Goal: Transaction & Acquisition: Purchase product/service

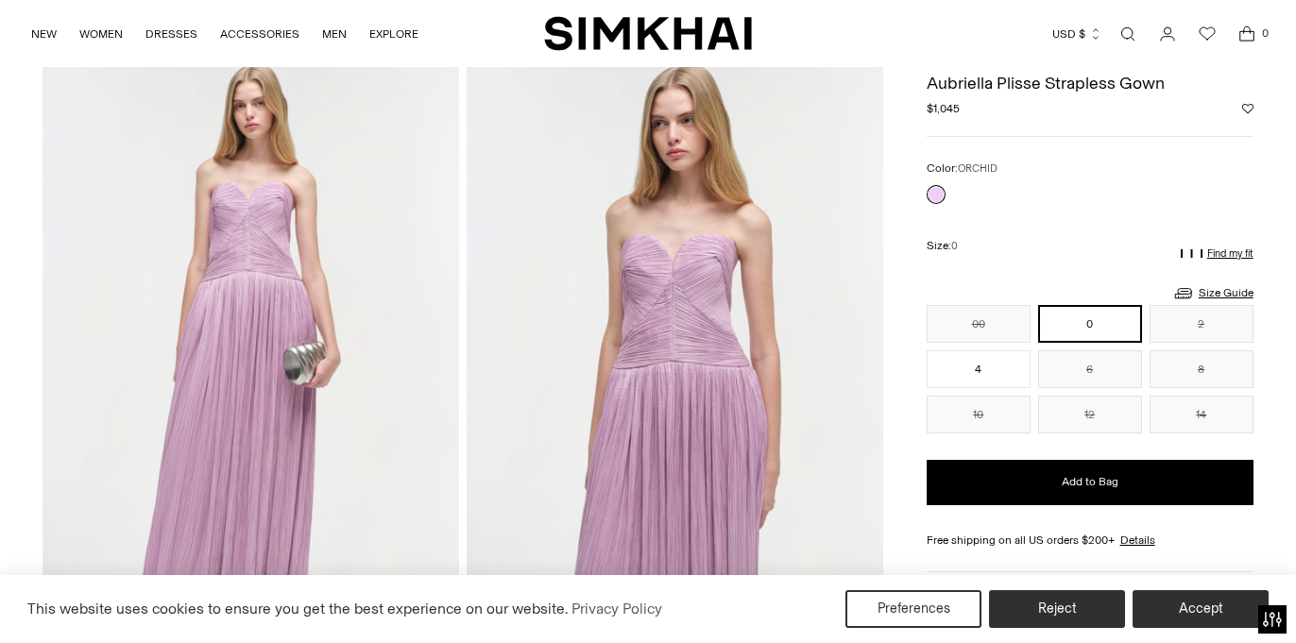
scroll to position [11, 0]
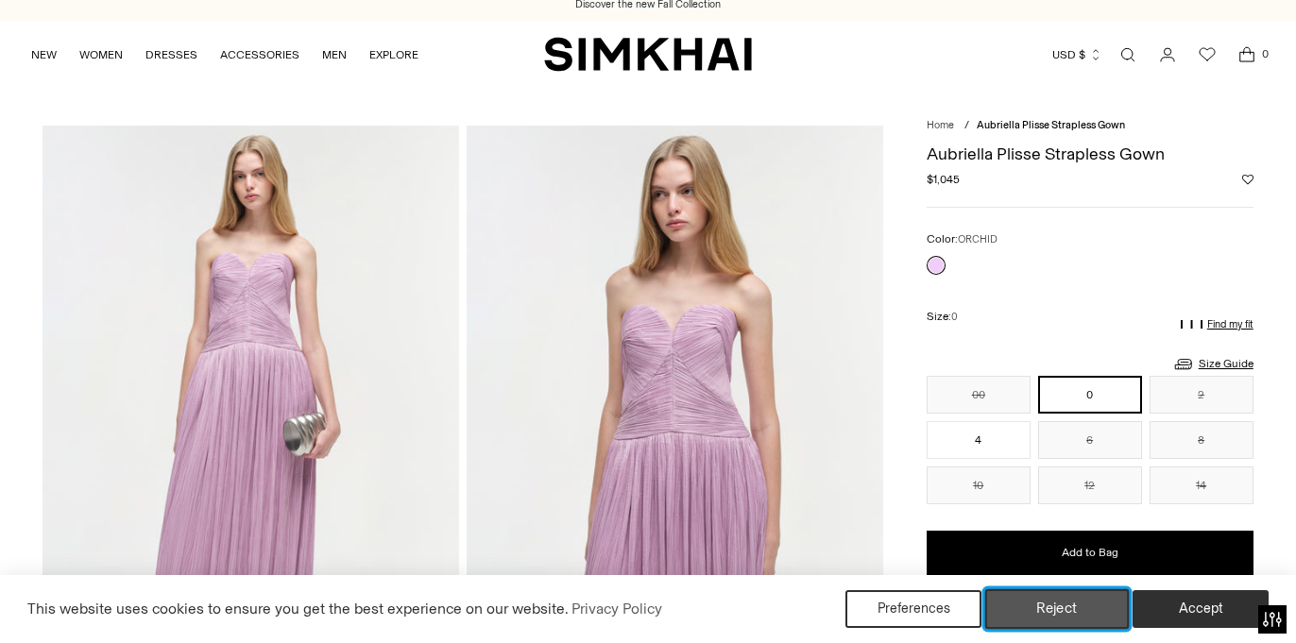
click at [1052, 612] on button "Reject" at bounding box center [1057, 609] width 144 height 40
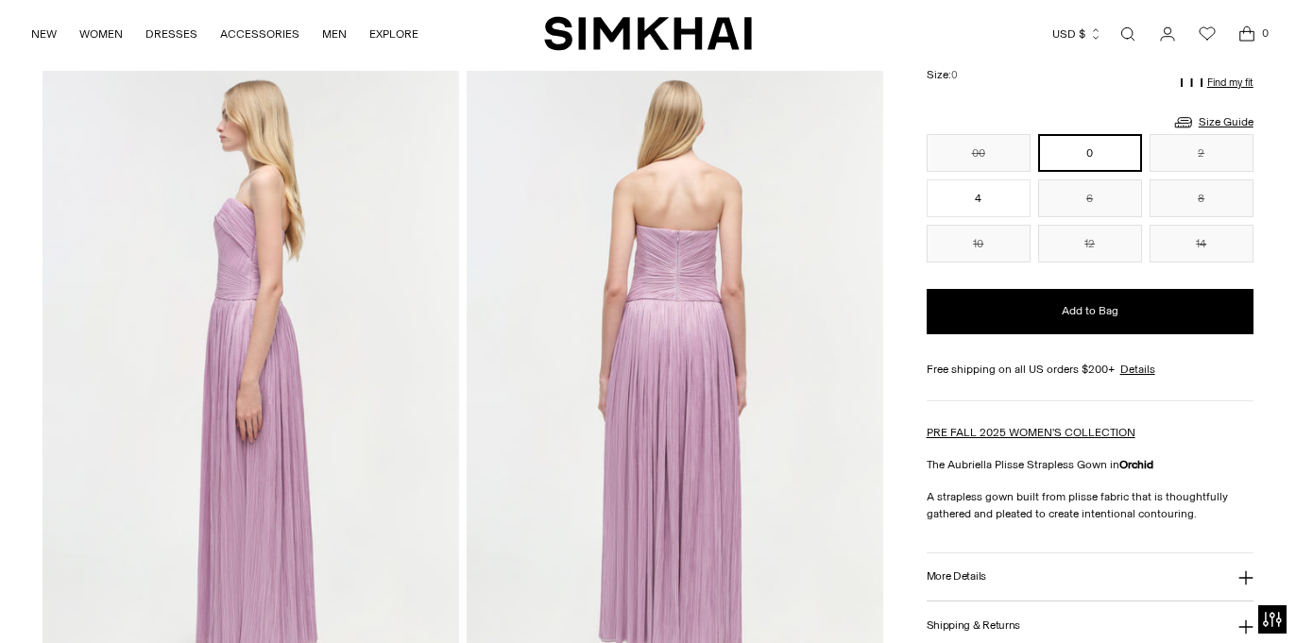
scroll to position [702, 0]
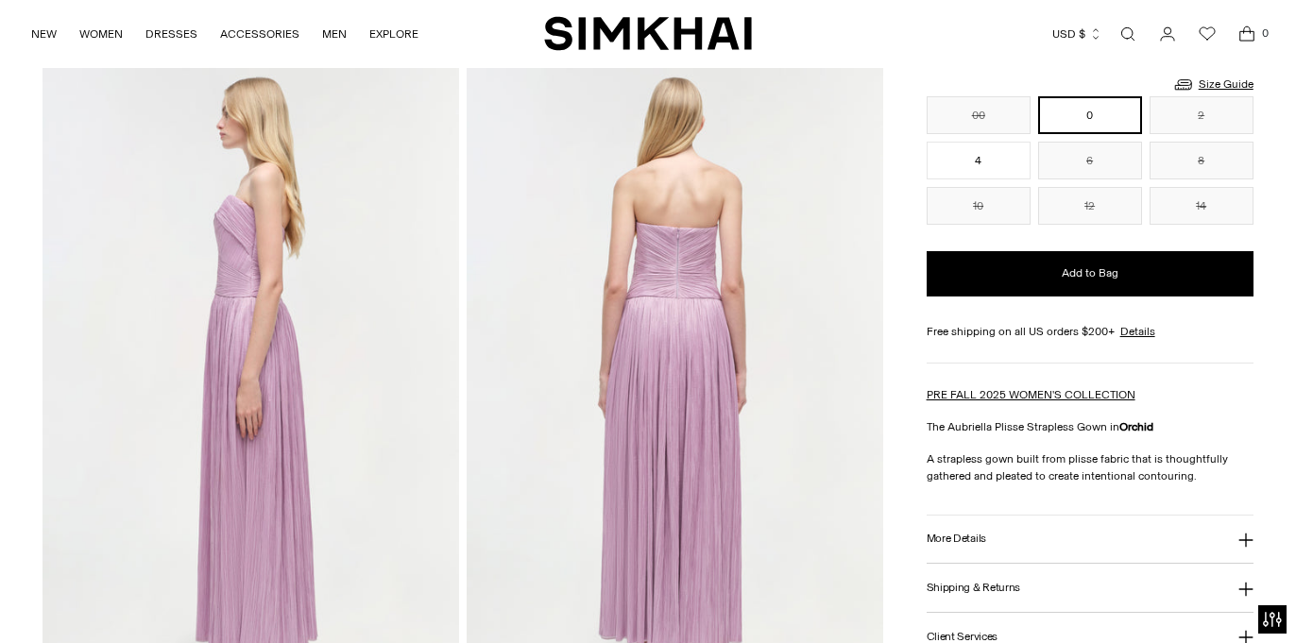
click at [669, 287] on img at bounding box center [675, 380] width 416 height 625
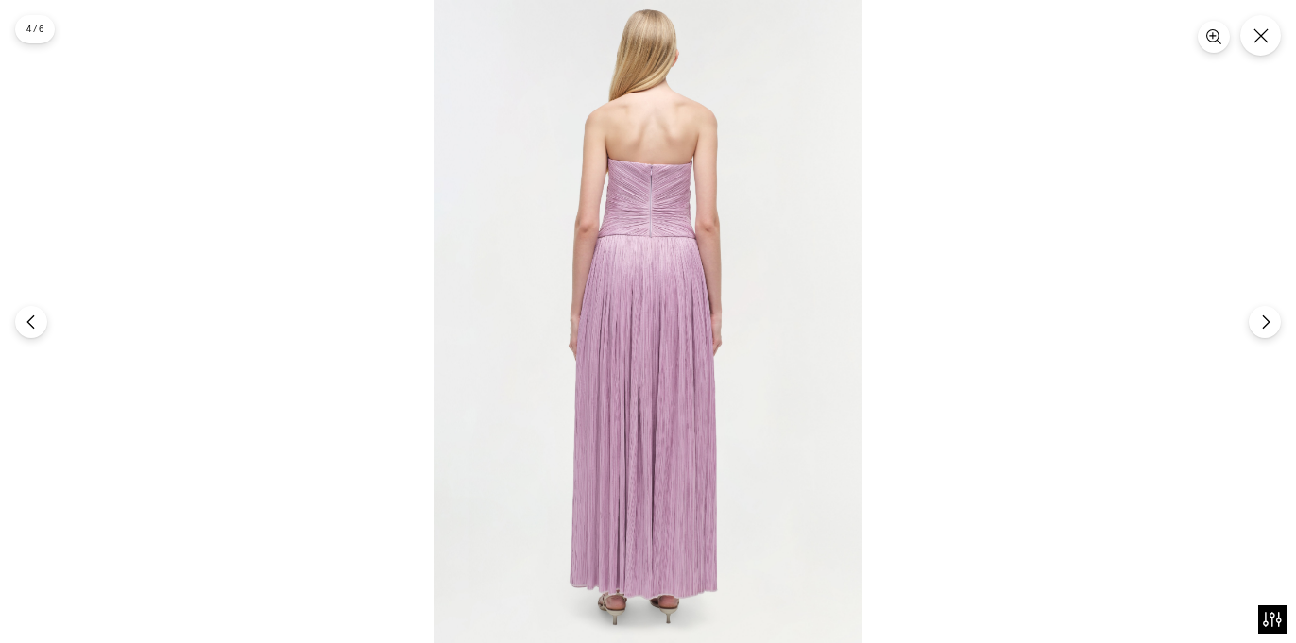
click at [633, 188] on img at bounding box center [647, 321] width 429 height 643
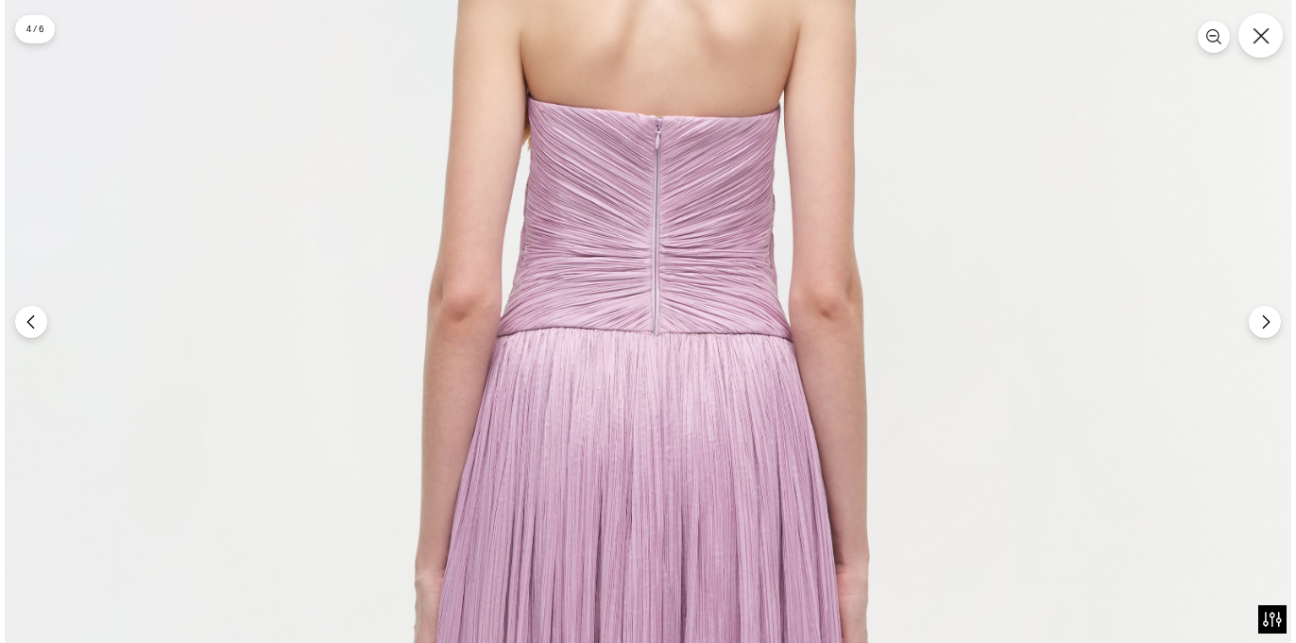
click at [1258, 41] on icon "Close" at bounding box center [1260, 35] width 17 height 17
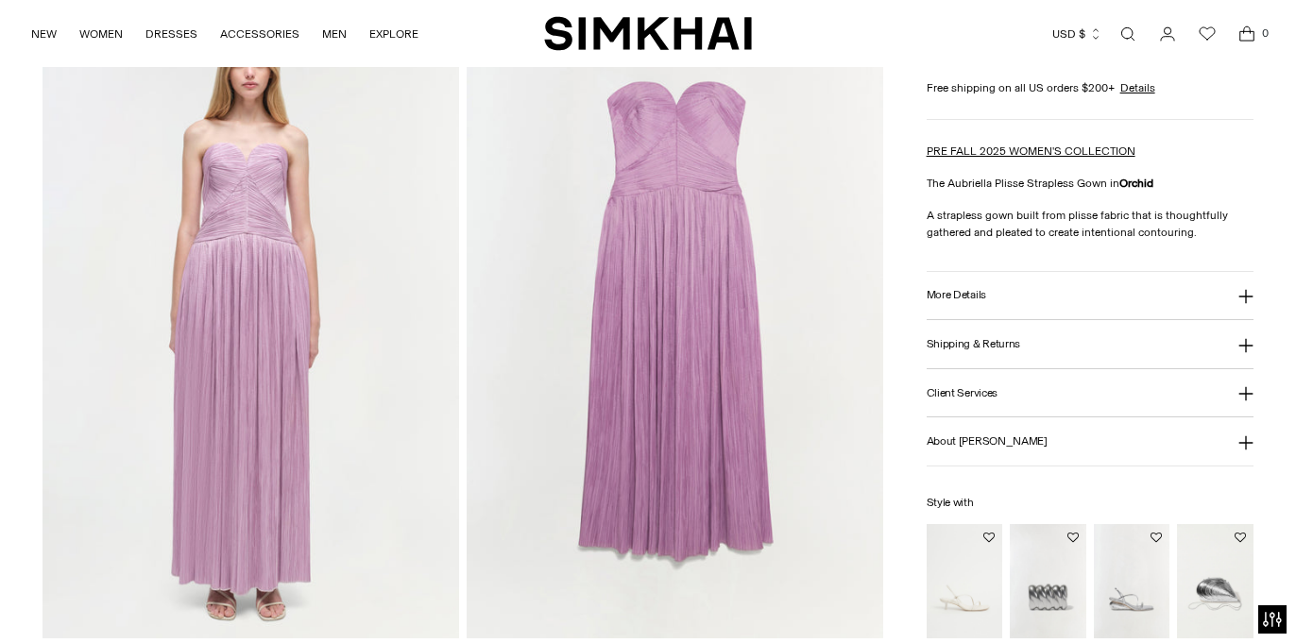
scroll to position [1387, 0]
click at [668, 336] on img at bounding box center [675, 327] width 416 height 625
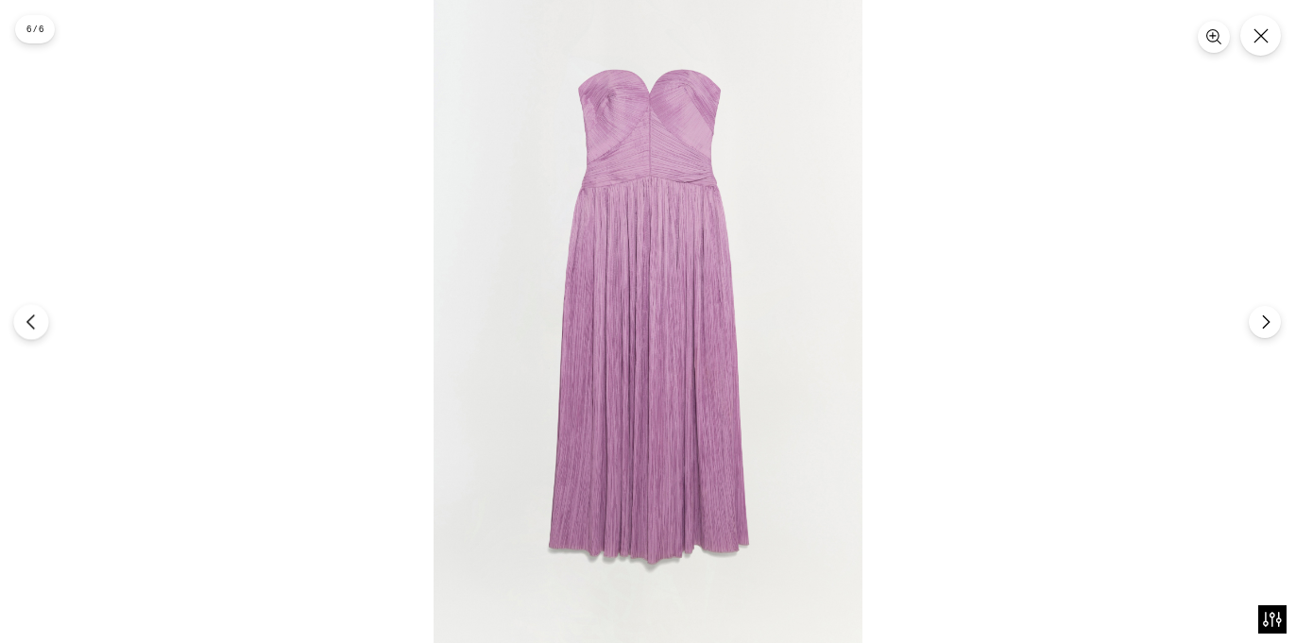
click at [33, 320] on icon "Previous" at bounding box center [31, 322] width 17 height 17
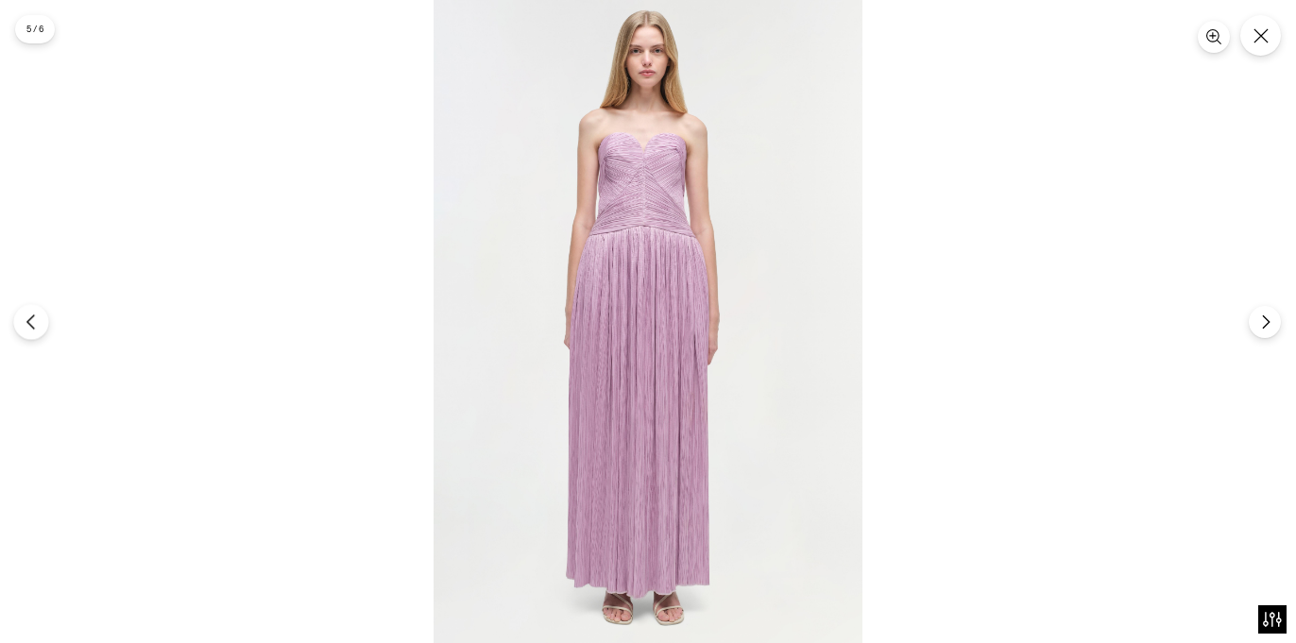
click at [32, 323] on icon "Previous" at bounding box center [31, 322] width 17 height 17
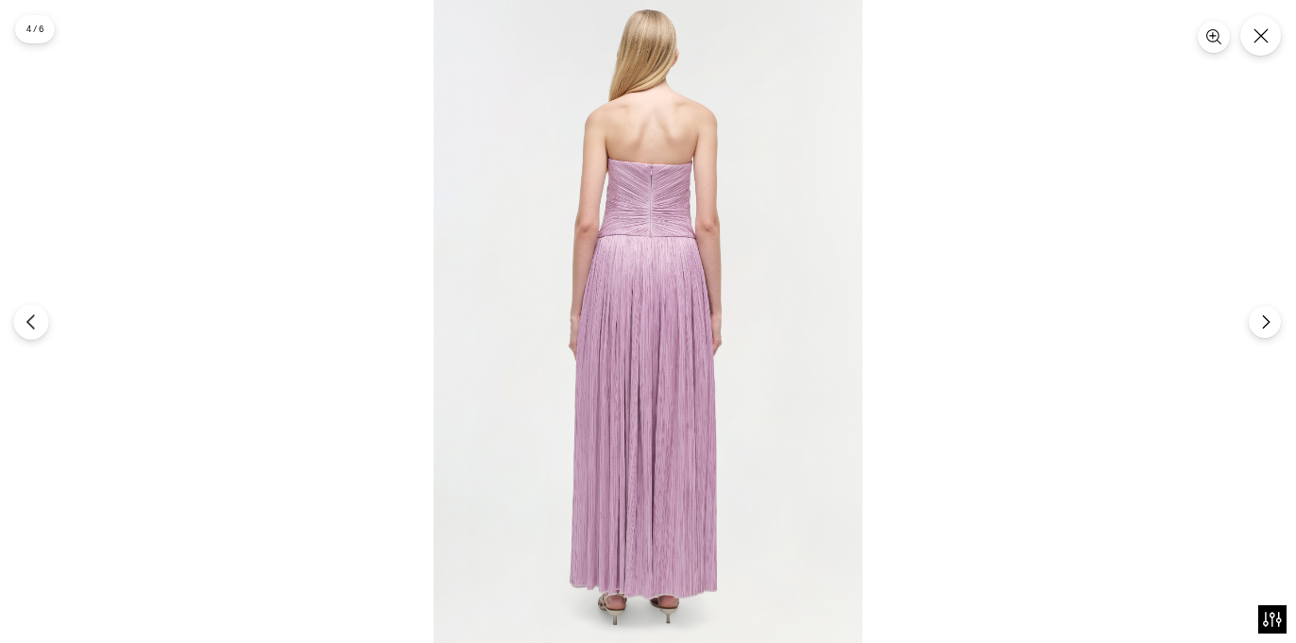
click at [32, 323] on icon "Previous" at bounding box center [31, 322] width 17 height 17
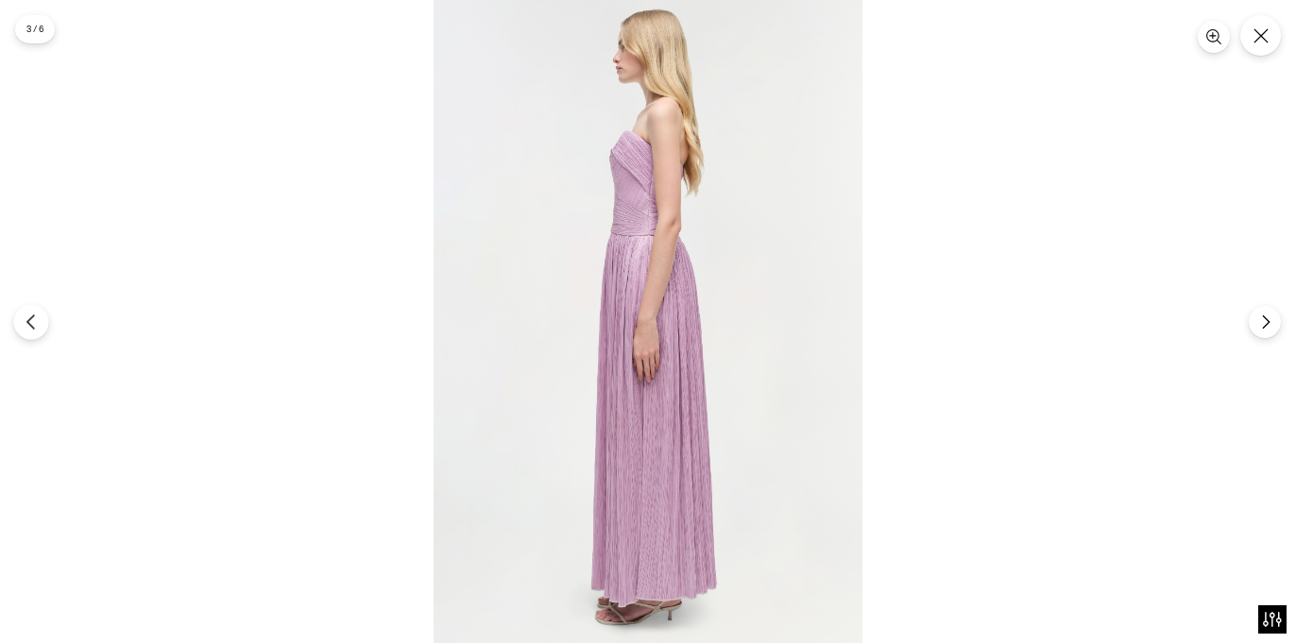
click at [33, 323] on icon "Previous" at bounding box center [31, 322] width 17 height 17
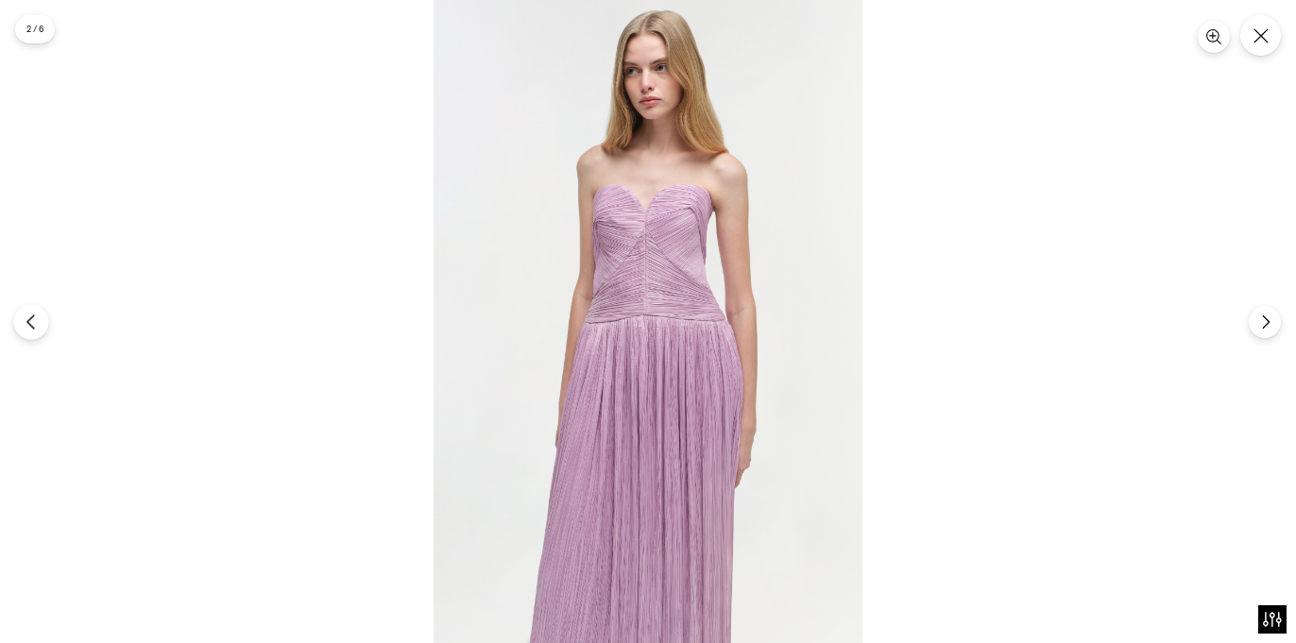
click at [33, 323] on icon "Previous" at bounding box center [31, 322] width 17 height 17
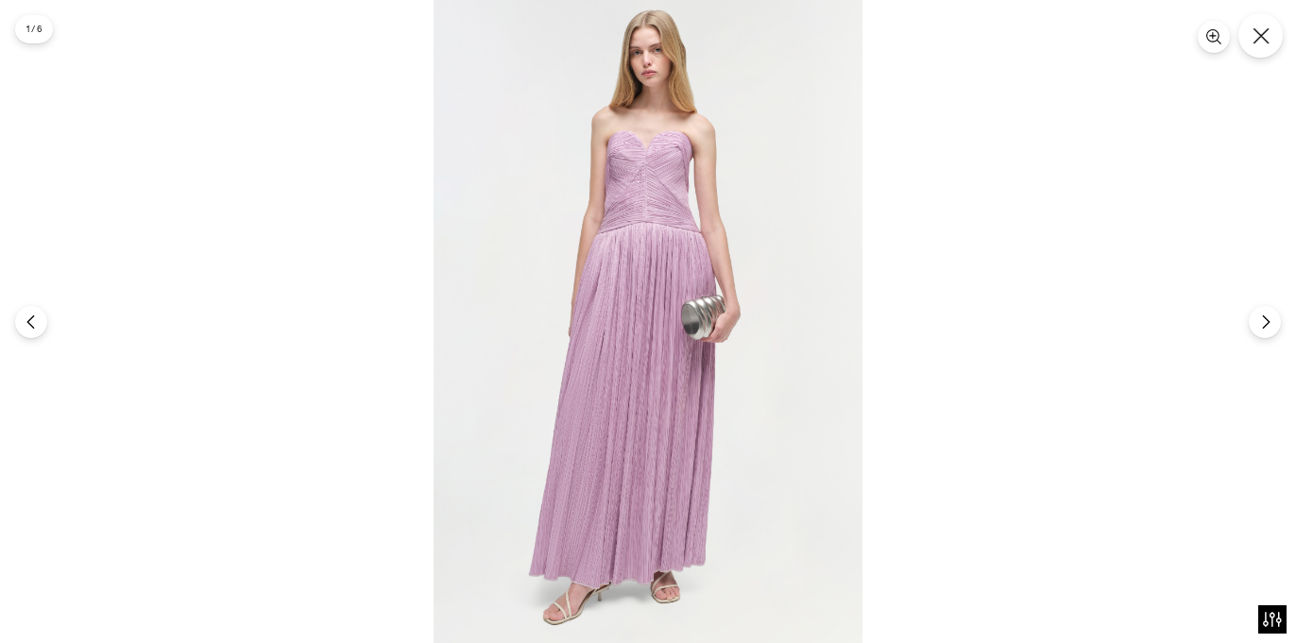
click at [1265, 34] on icon "Close" at bounding box center [1260, 35] width 17 height 17
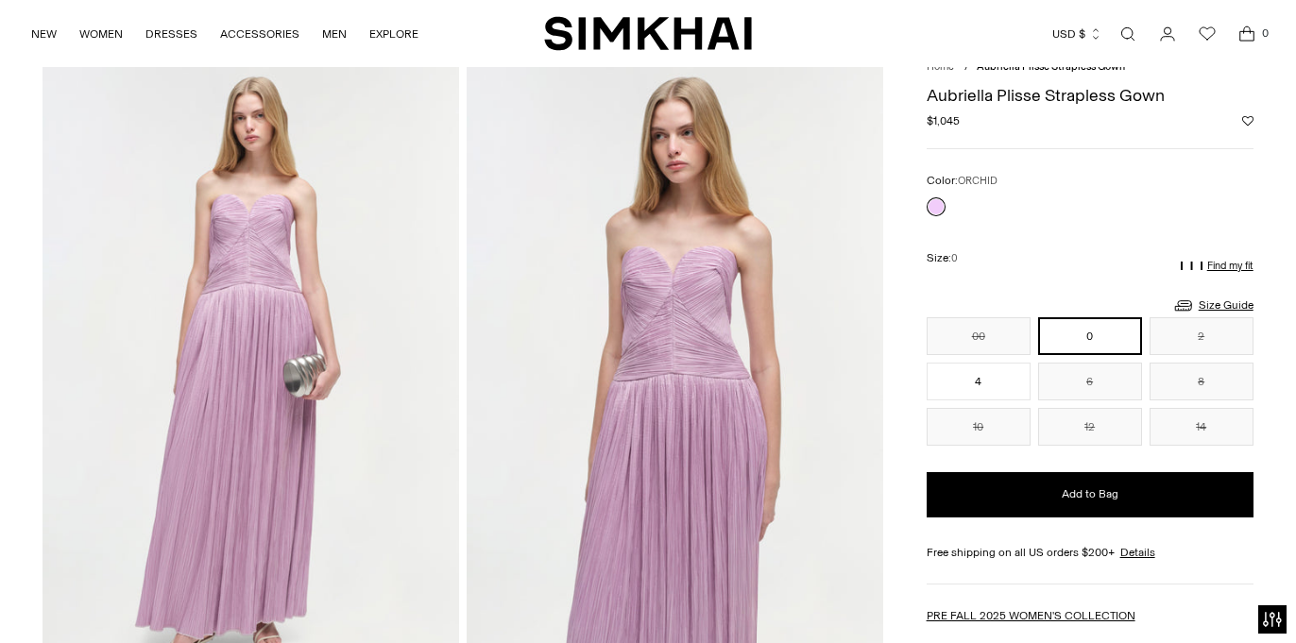
scroll to position [134, 0]
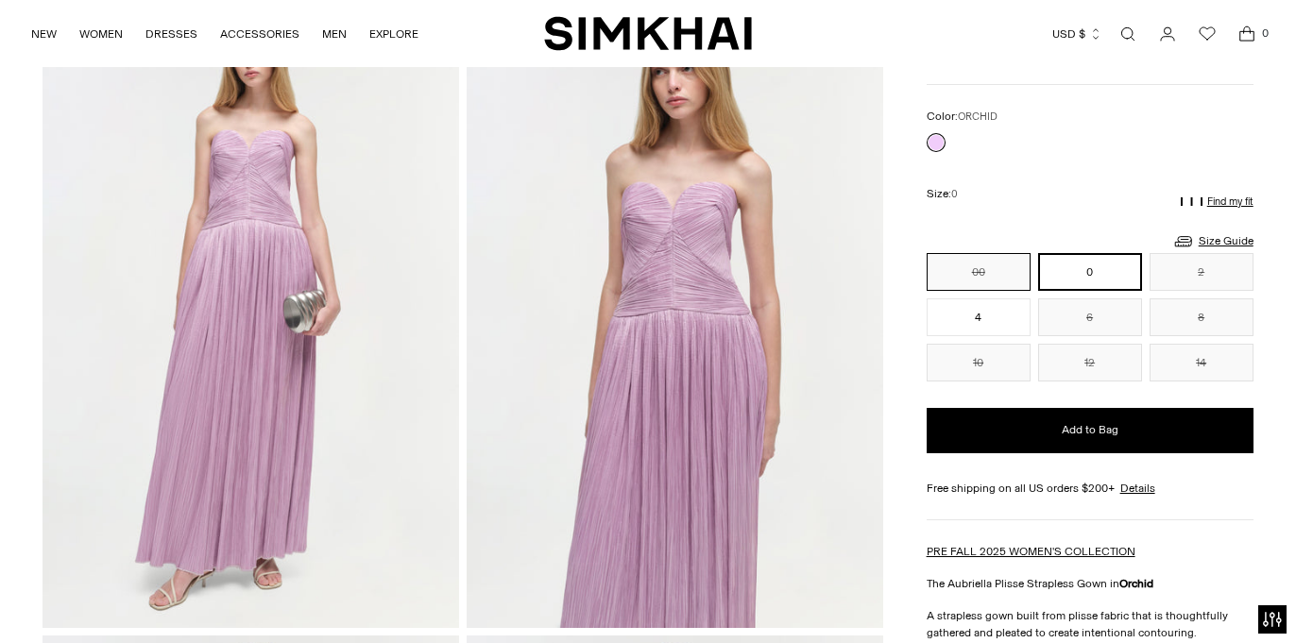
click at [977, 274] on button "00" at bounding box center [978, 272] width 104 height 38
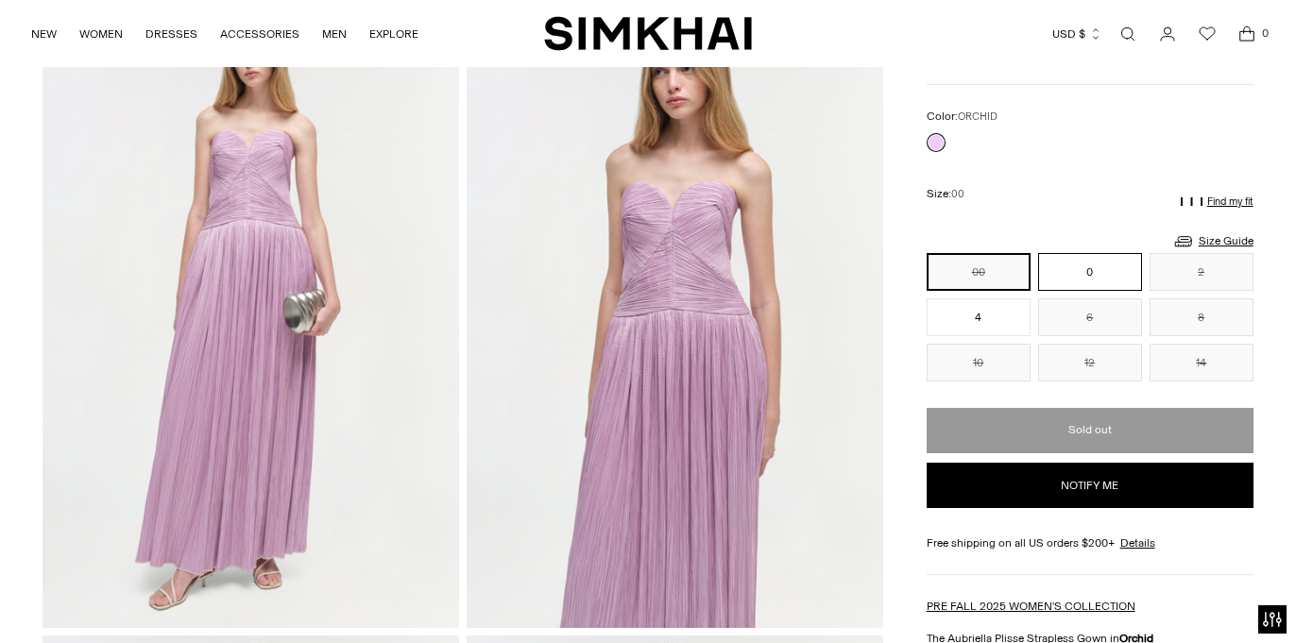
click at [1122, 278] on button "0" at bounding box center [1090, 272] width 104 height 38
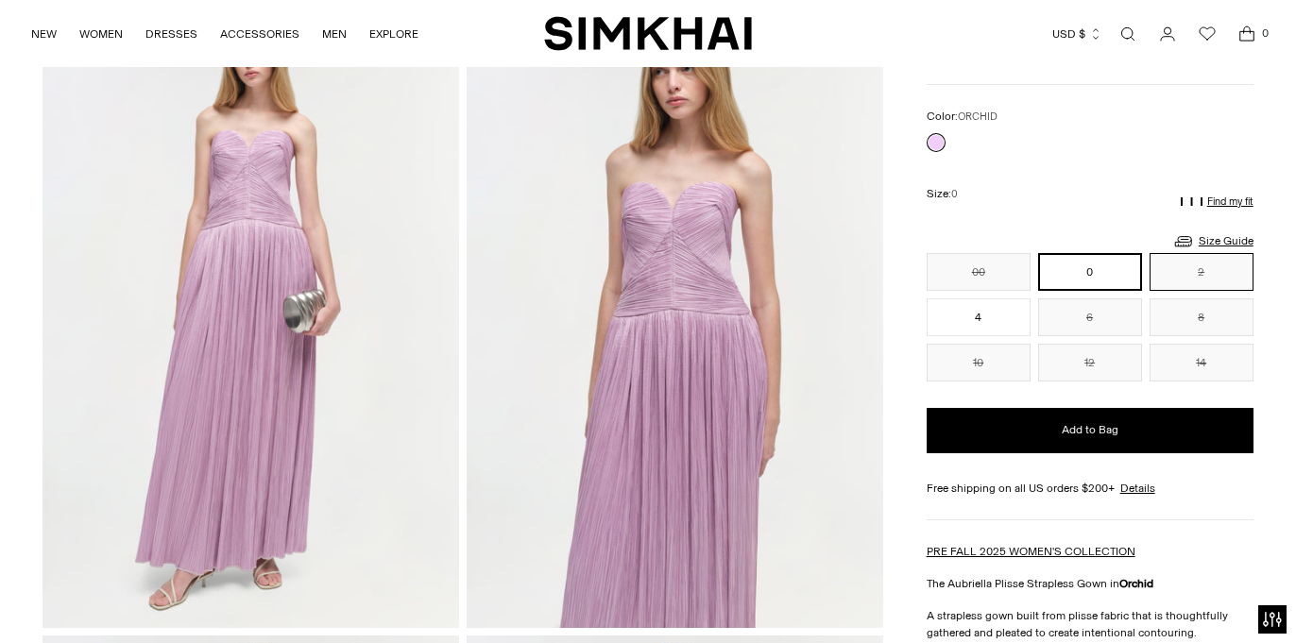
click at [1188, 278] on button "2" at bounding box center [1201, 272] width 104 height 38
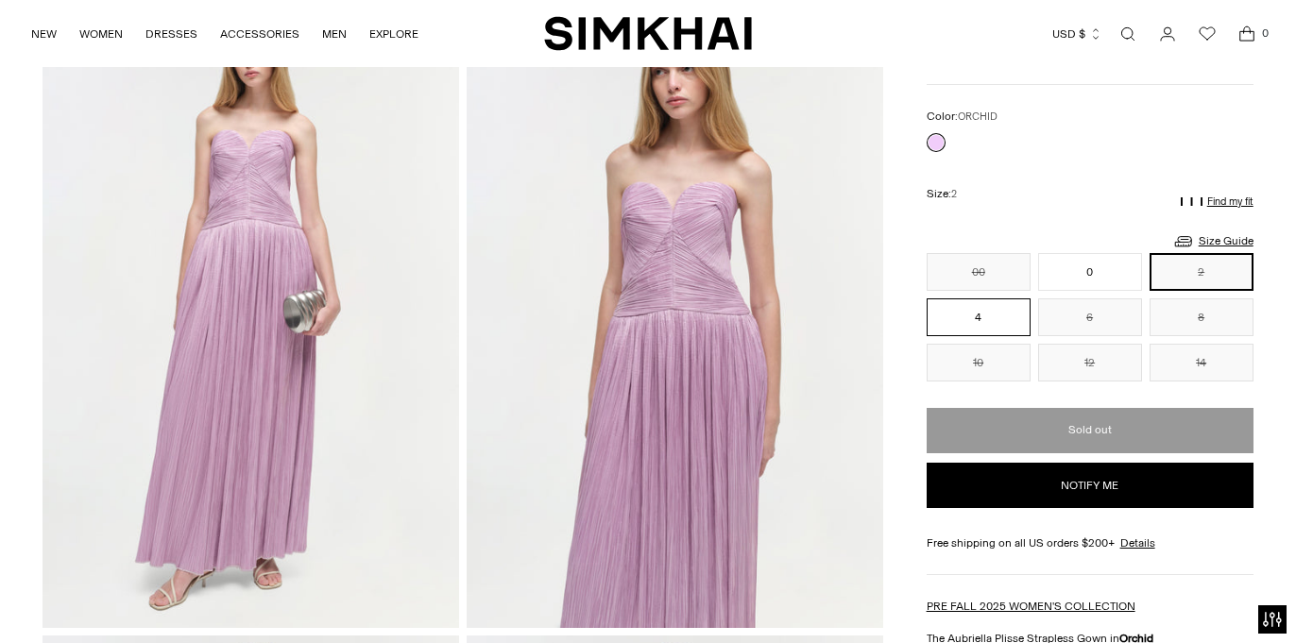
click at [956, 316] on button "4" at bounding box center [978, 317] width 104 height 38
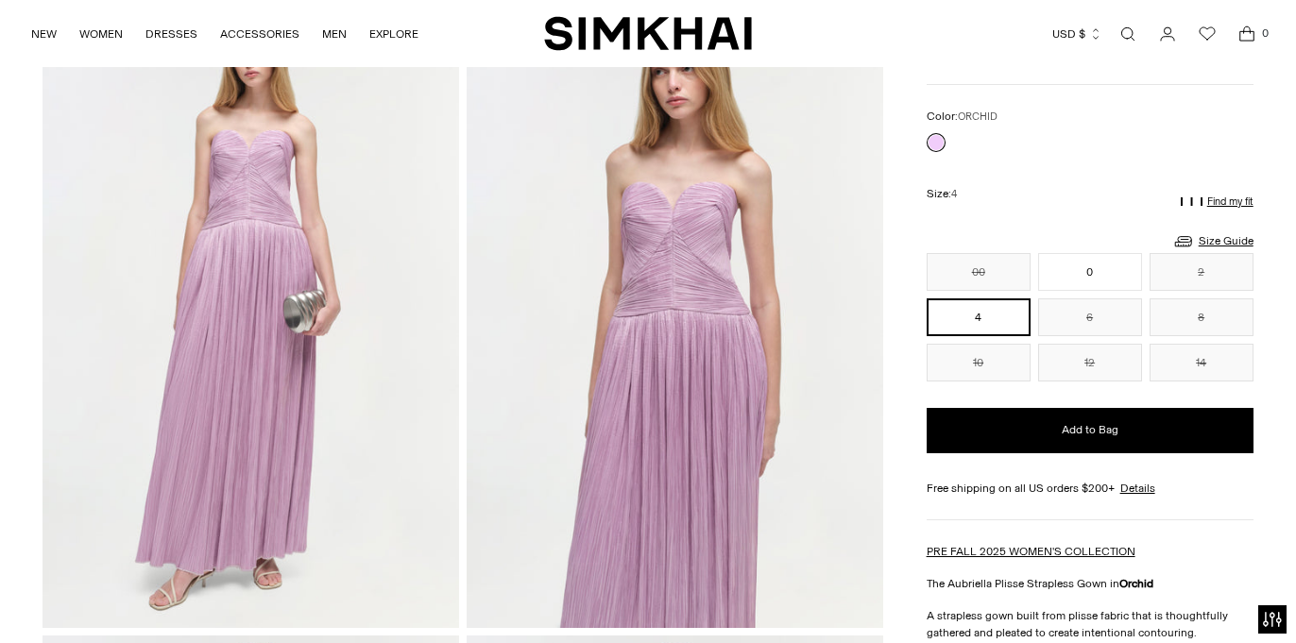
click at [1100, 291] on div "00 0 2 4 6 8 10 12 14 ** * * * * * ** ** **" at bounding box center [1089, 317] width 327 height 128
click at [1100, 272] on button "0" at bounding box center [1090, 272] width 104 height 38
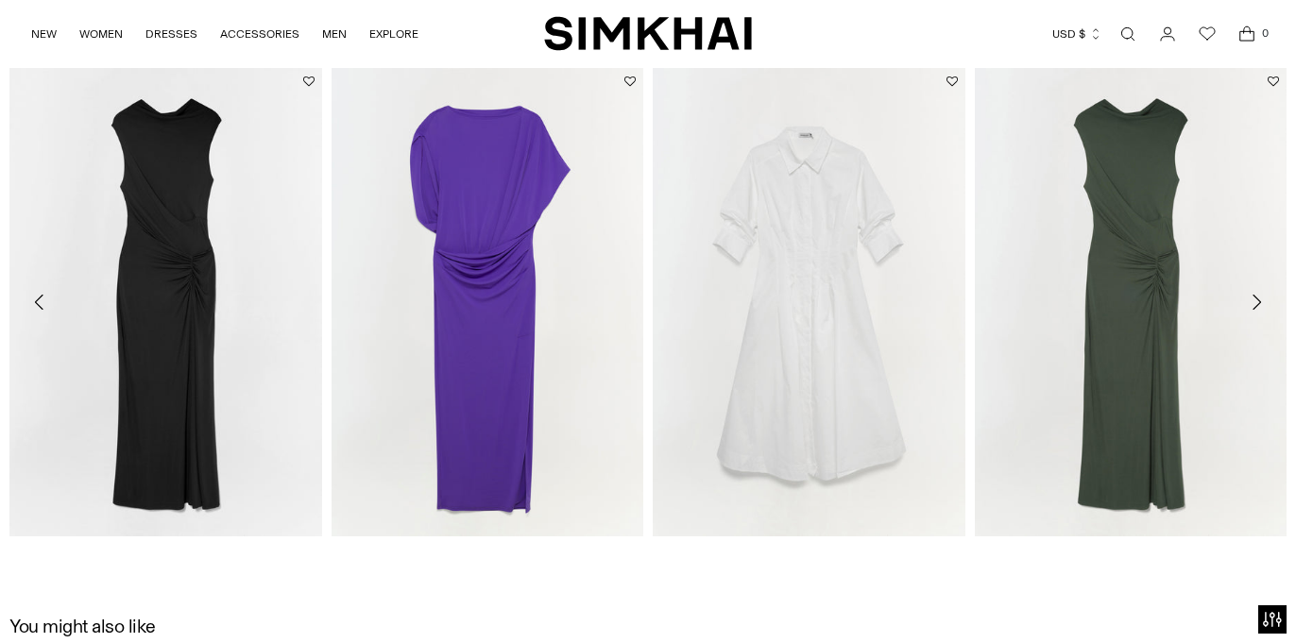
scroll to position [2068, 0]
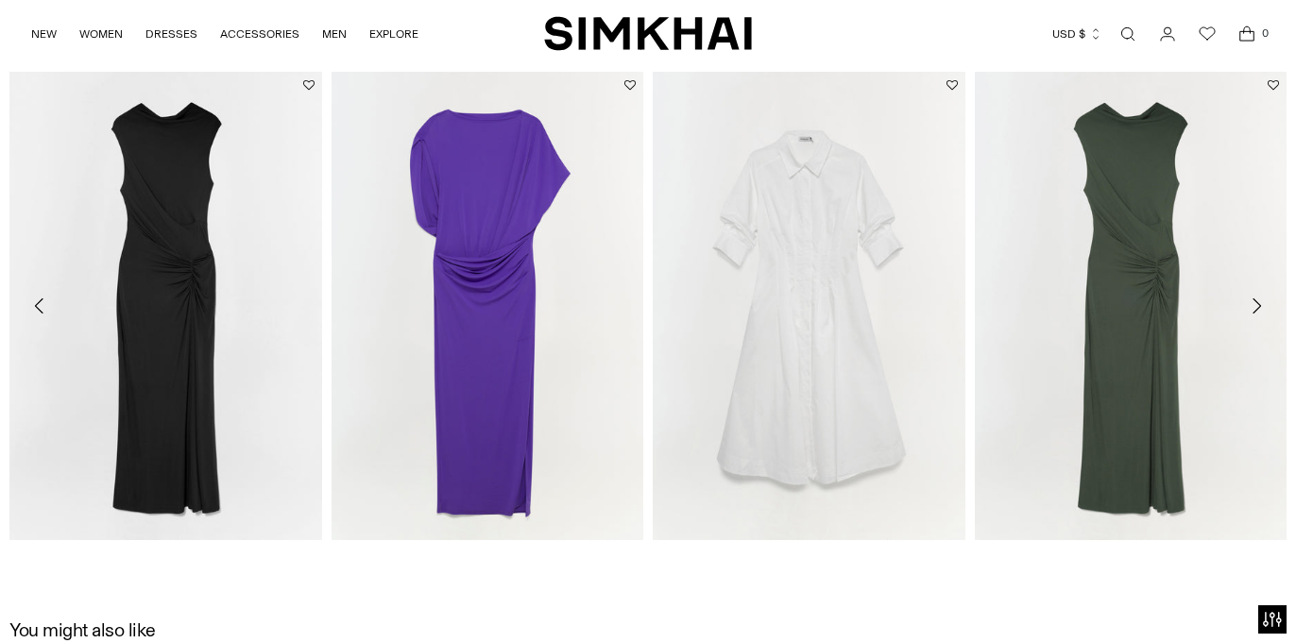
click at [1248, 302] on icon "Move to next carousel slide" at bounding box center [1256, 306] width 23 height 23
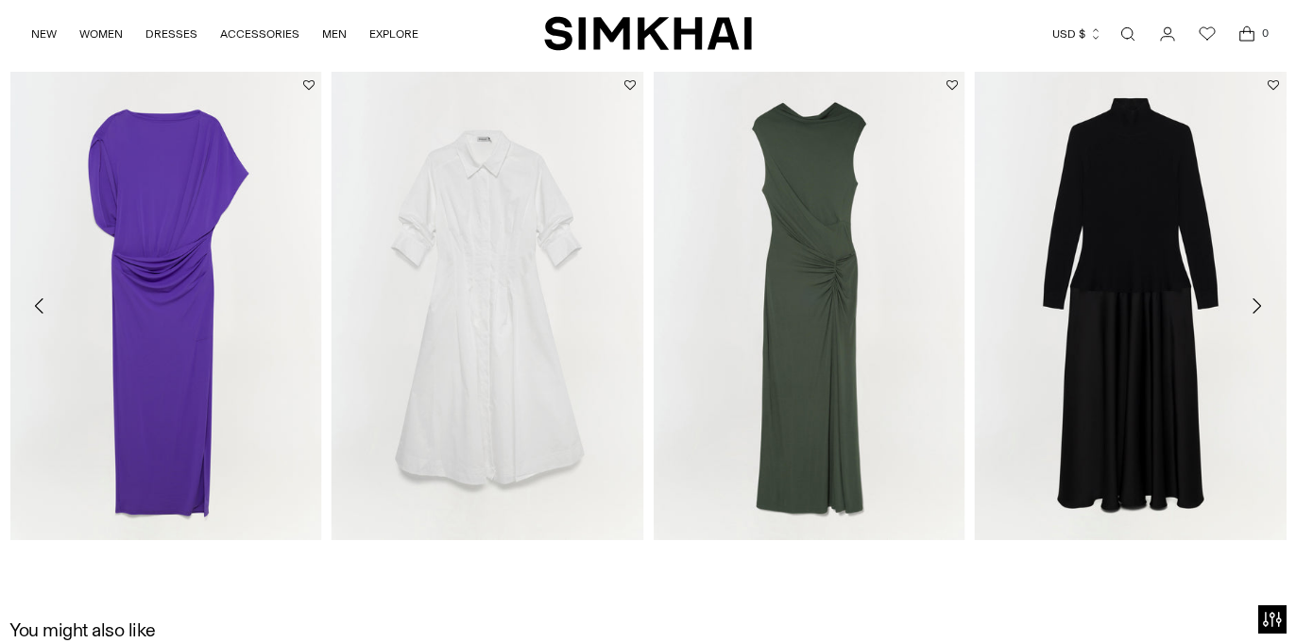
click at [1249, 302] on icon "Move to next carousel slide" at bounding box center [1256, 306] width 23 height 23
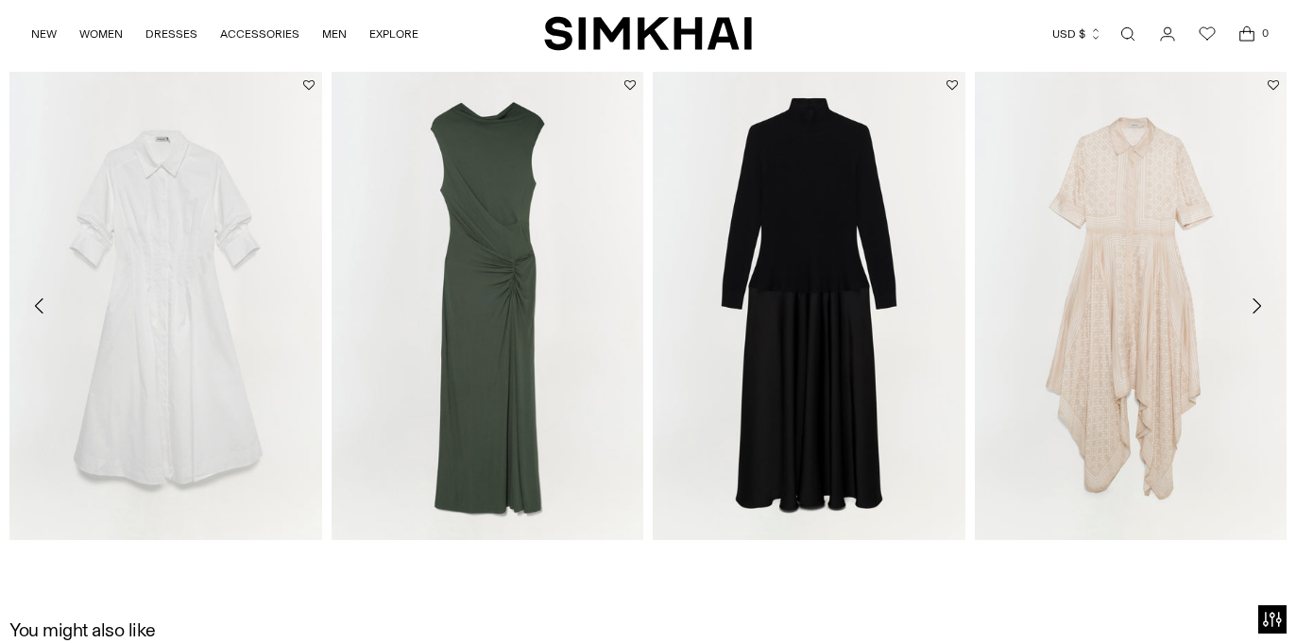
click at [1249, 303] on icon "Move to next carousel slide" at bounding box center [1256, 306] width 23 height 23
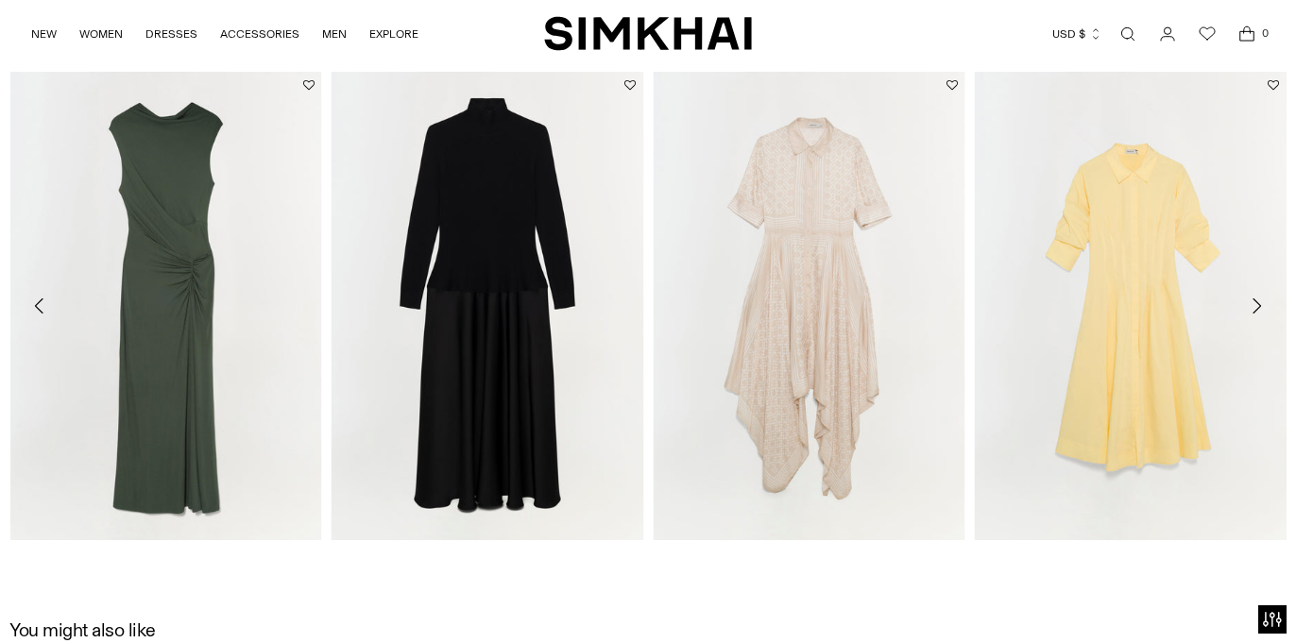
click at [1249, 303] on icon "Move to next carousel slide" at bounding box center [1256, 306] width 23 height 23
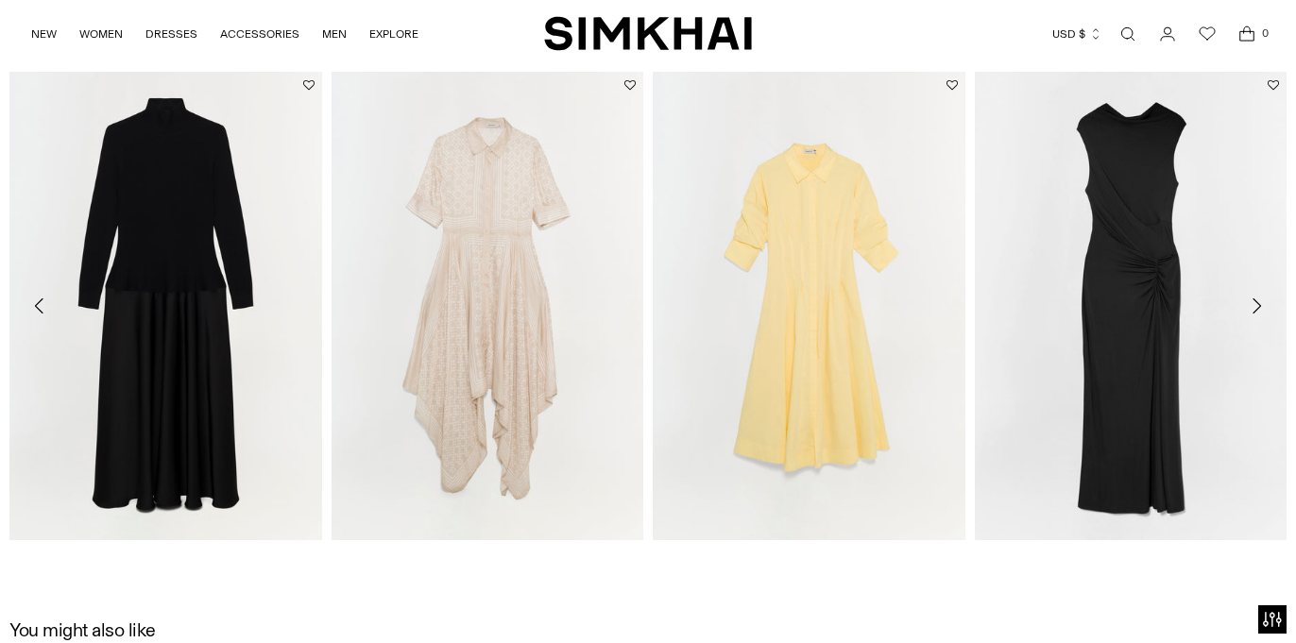
click at [1249, 303] on icon "Move to next carousel slide" at bounding box center [1256, 306] width 23 height 23
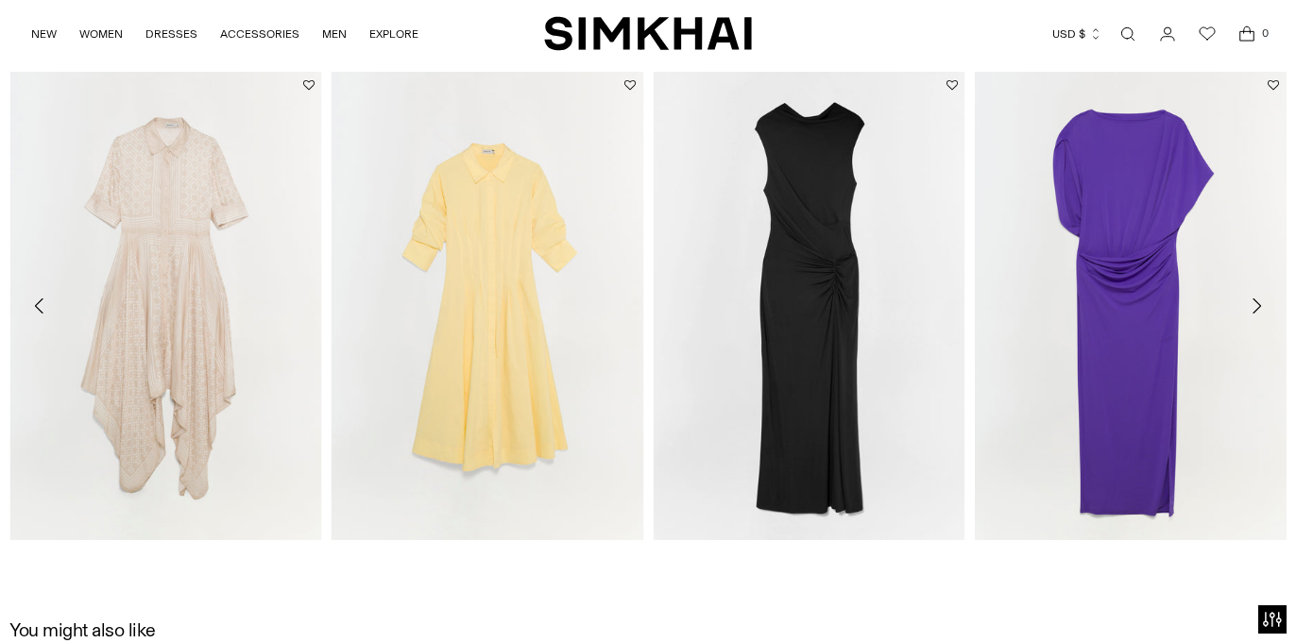
click at [1249, 303] on icon "Move to next carousel slide" at bounding box center [1256, 306] width 23 height 23
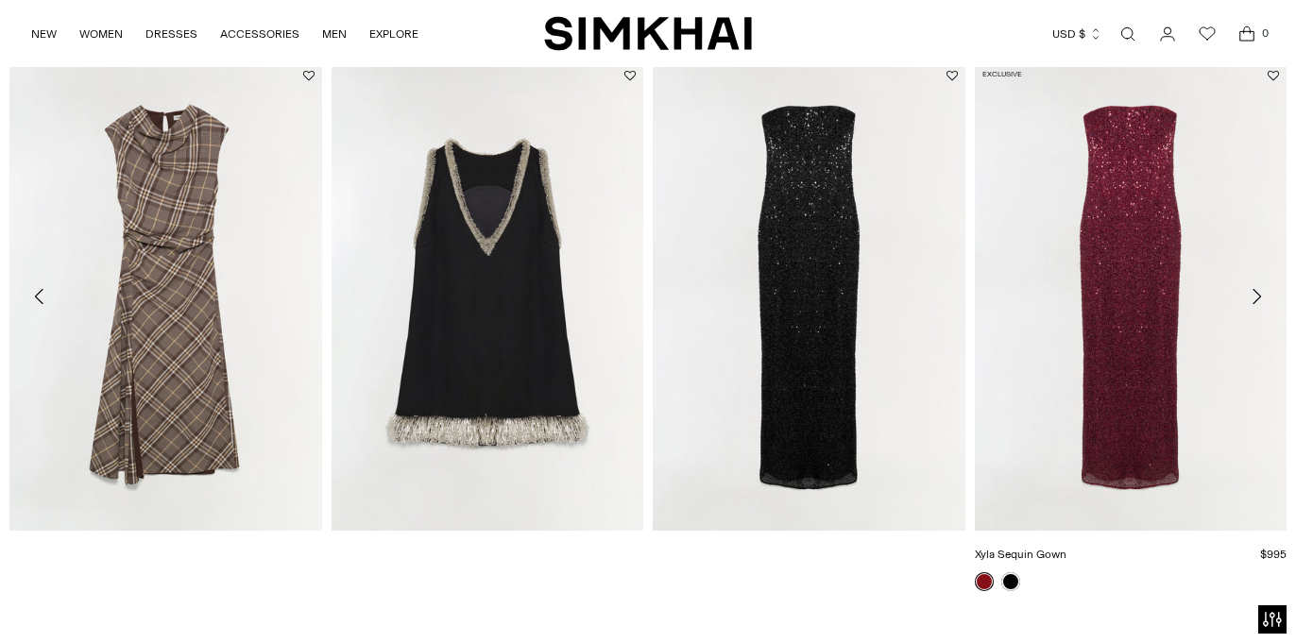
scroll to position [2685, 0]
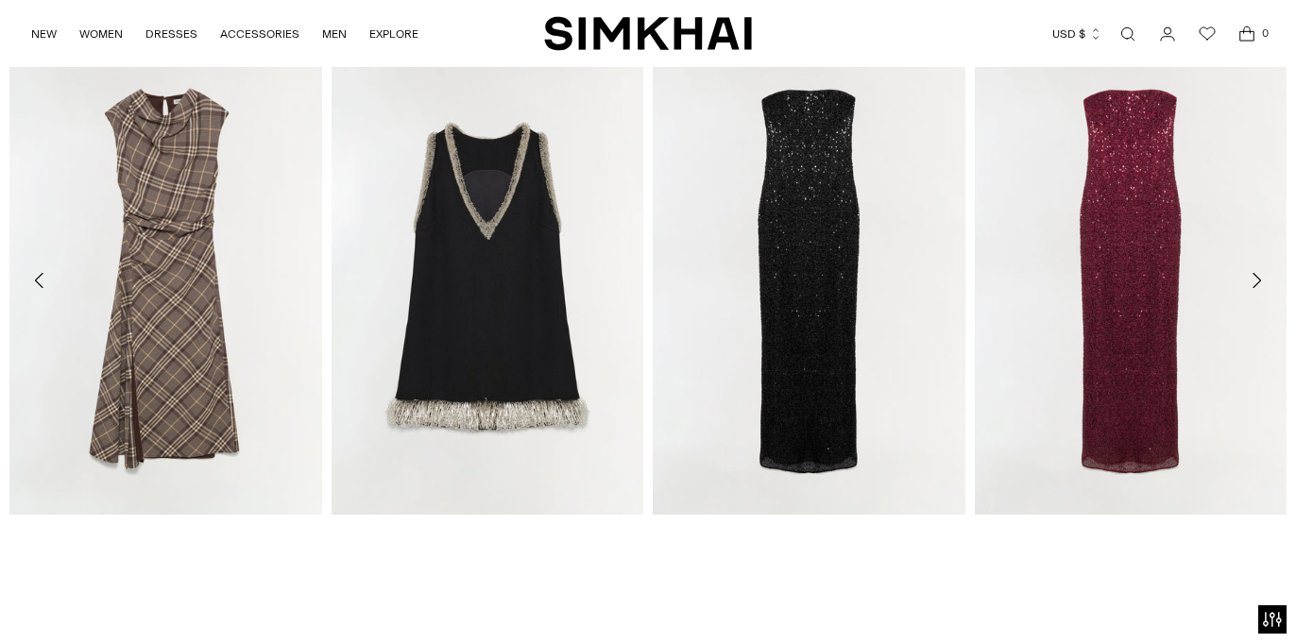
click at [1252, 281] on icon "Move to next carousel slide" at bounding box center [1256, 280] width 23 height 23
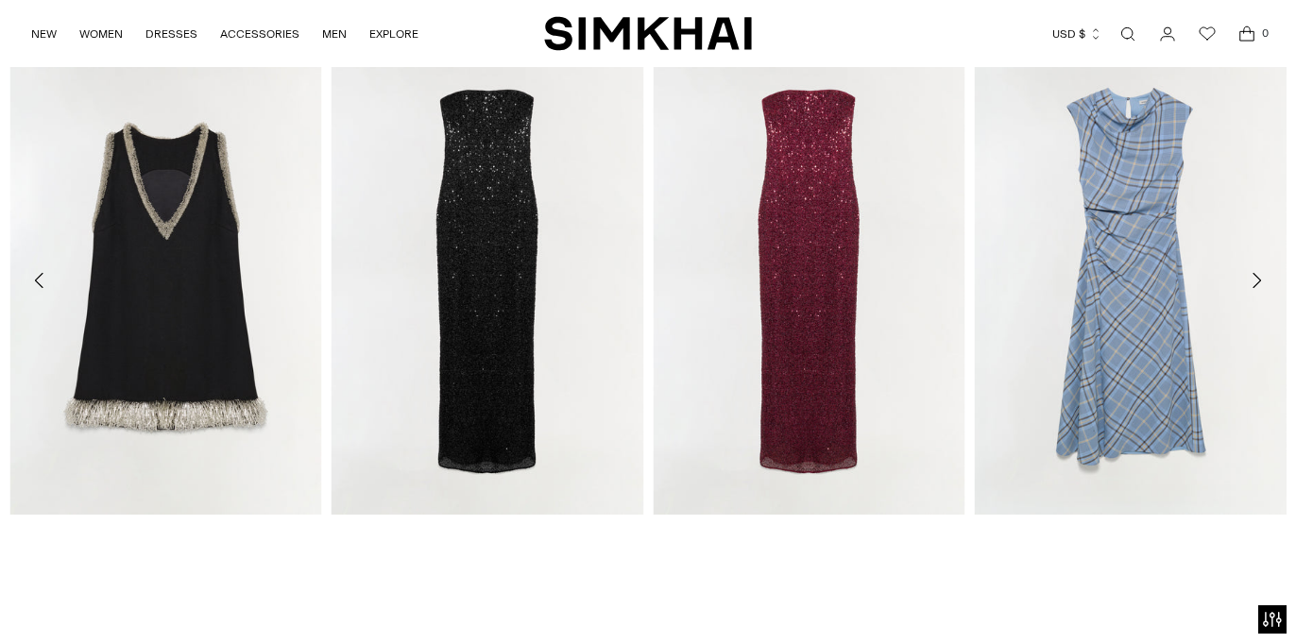
click at [1252, 281] on icon "Move to next carousel slide" at bounding box center [1256, 280] width 23 height 23
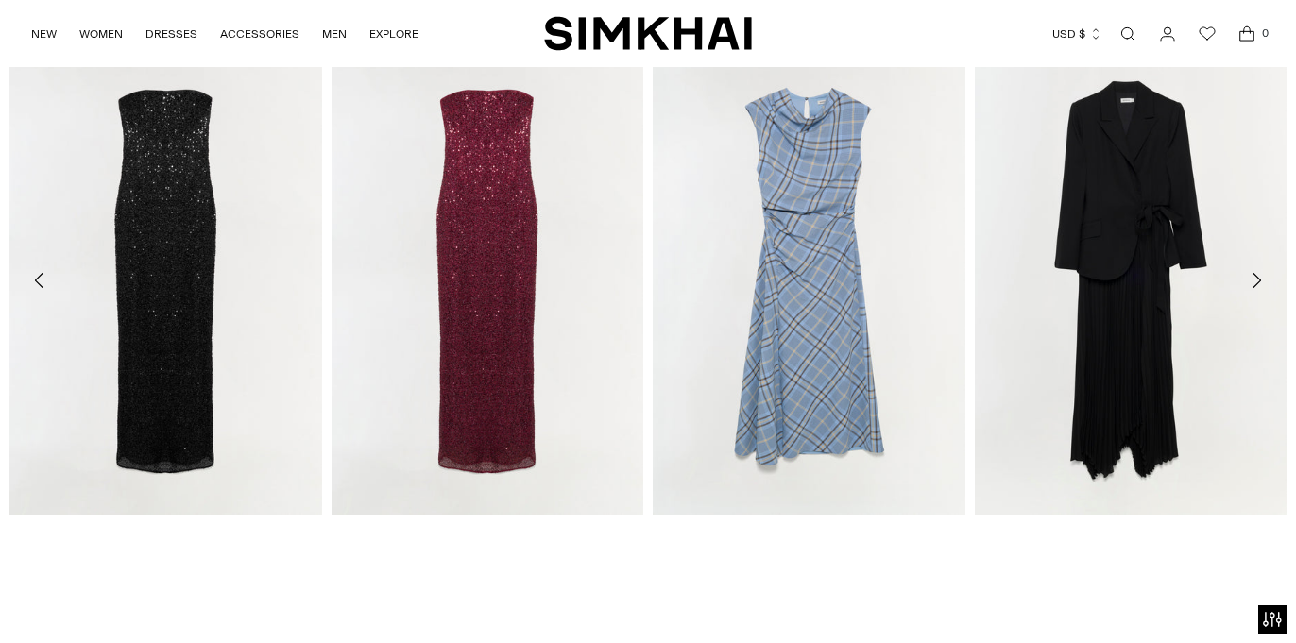
click at [1252, 281] on icon "Move to next carousel slide" at bounding box center [1256, 280] width 23 height 23
